Goal: Transaction & Acquisition: Purchase product/service

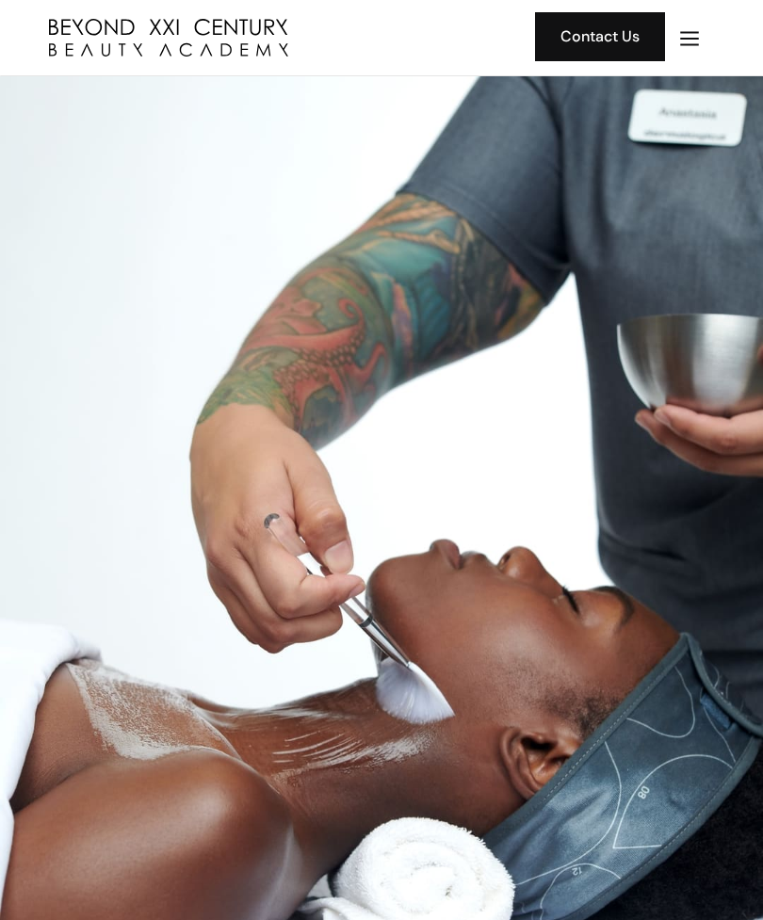
click at [689, 42] on img "menu" at bounding box center [689, 38] width 24 height 24
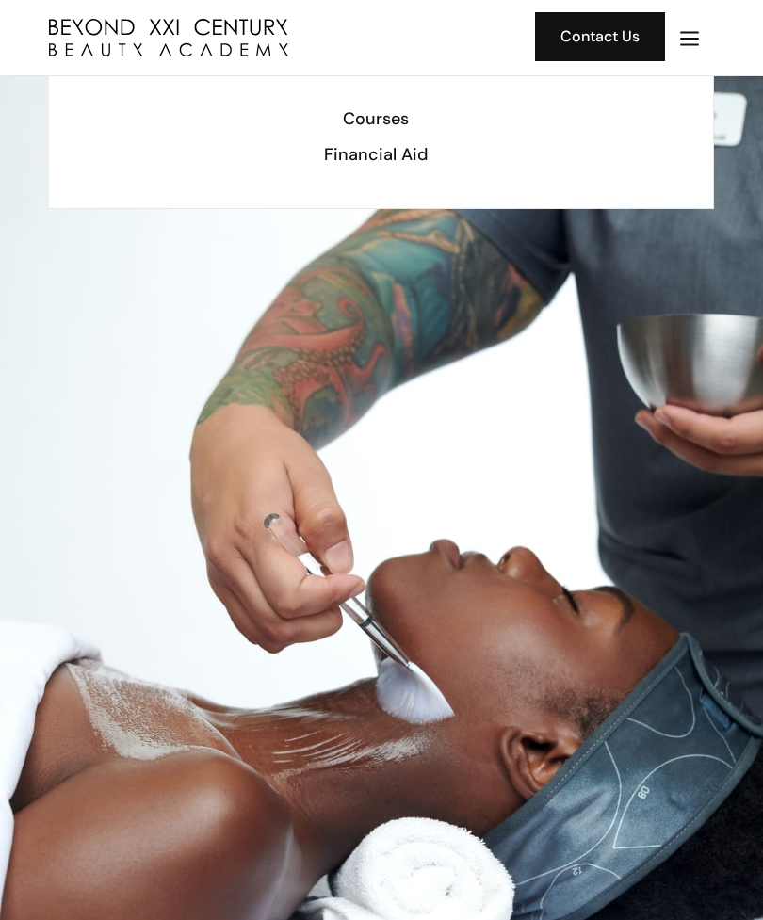
click at [402, 123] on div "Courses" at bounding box center [375, 118] width 626 height 24
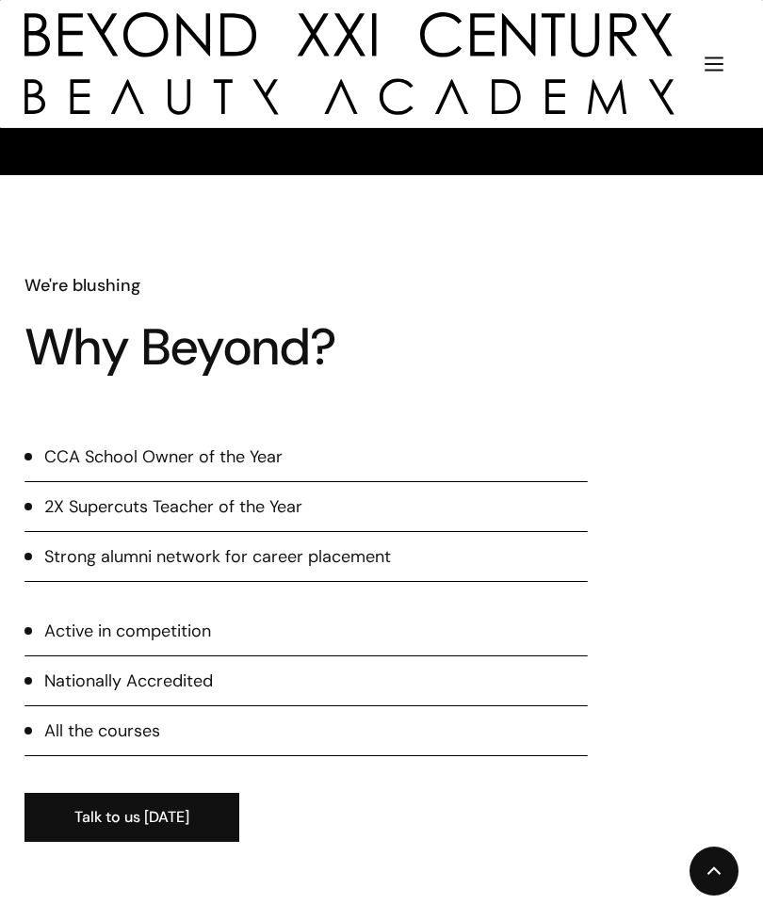
scroll to position [1552, 0]
click at [135, 793] on link "Talk to us [DATE]" at bounding box center [131, 817] width 215 height 49
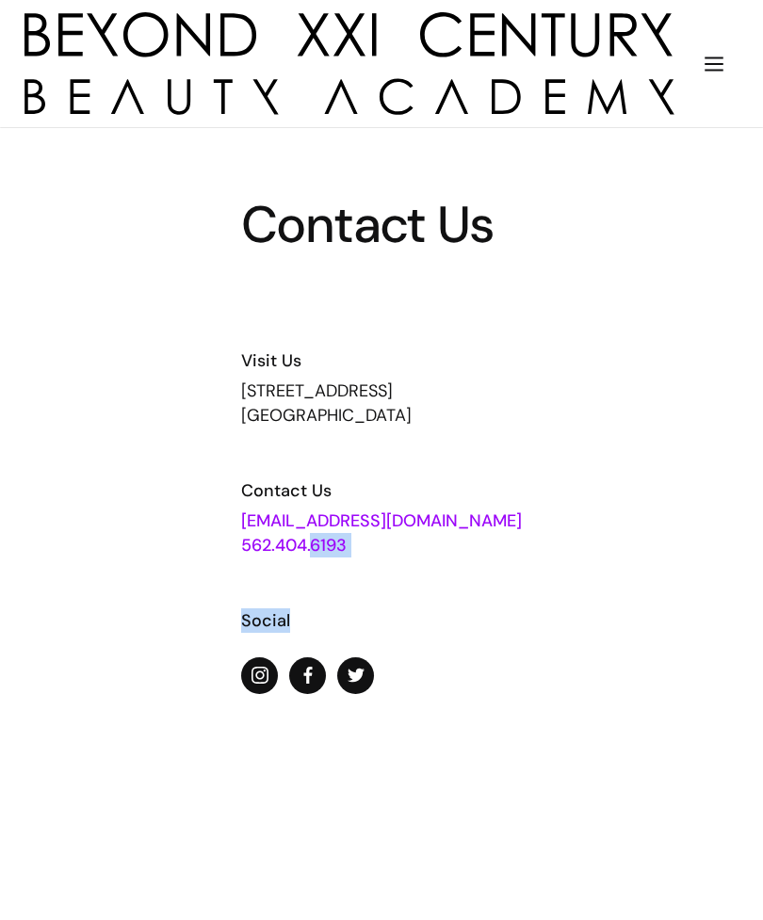
click at [431, 605] on div "Contact Us Visit Us 13640 Imperial Highway, Suite 6,7,8 Santa Fe Springs, CA 90…" at bounding box center [381, 447] width 281 height 494
click at [708, 56] on img "menu" at bounding box center [714, 64] width 24 height 24
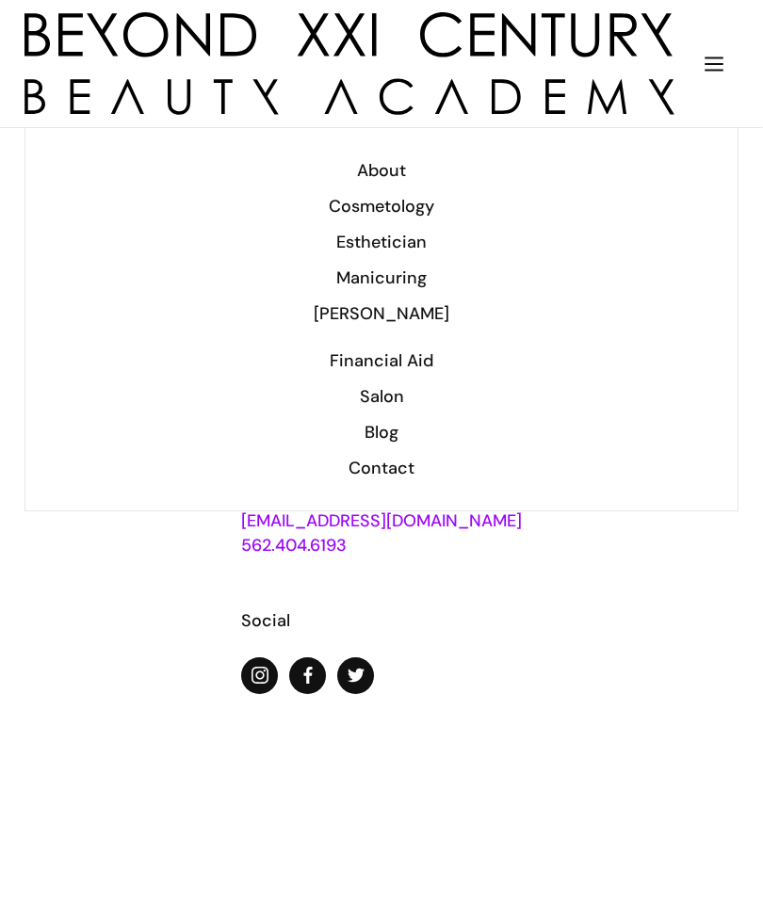
click at [387, 183] on link "About" at bounding box center [381, 171] width 663 height 36
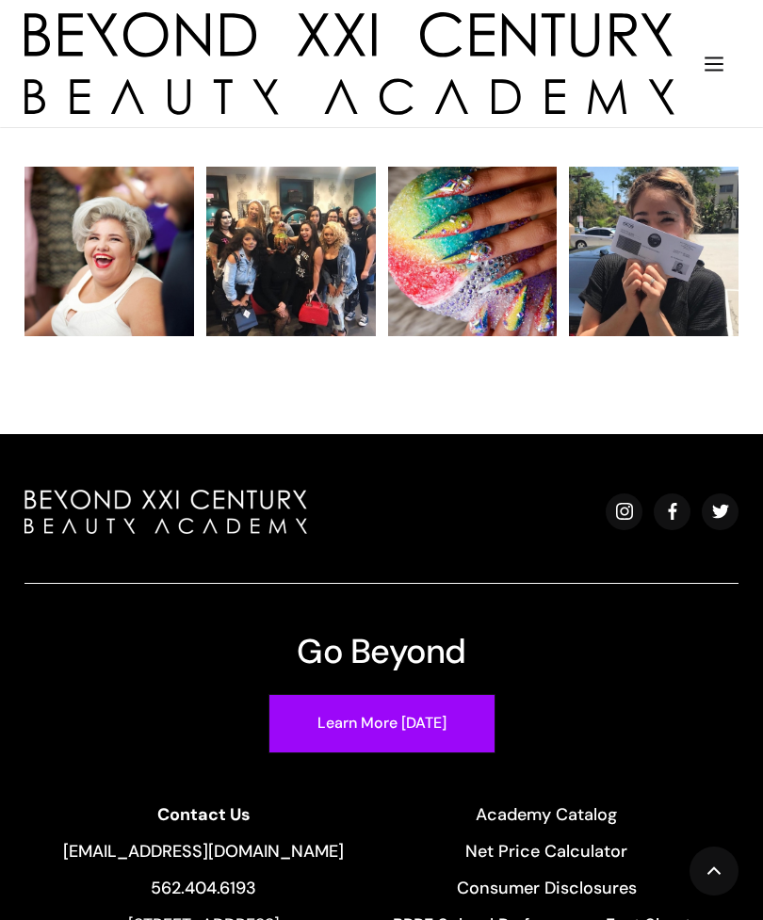
scroll to position [4653, 0]
